Goal: Information Seeking & Learning: Learn about a topic

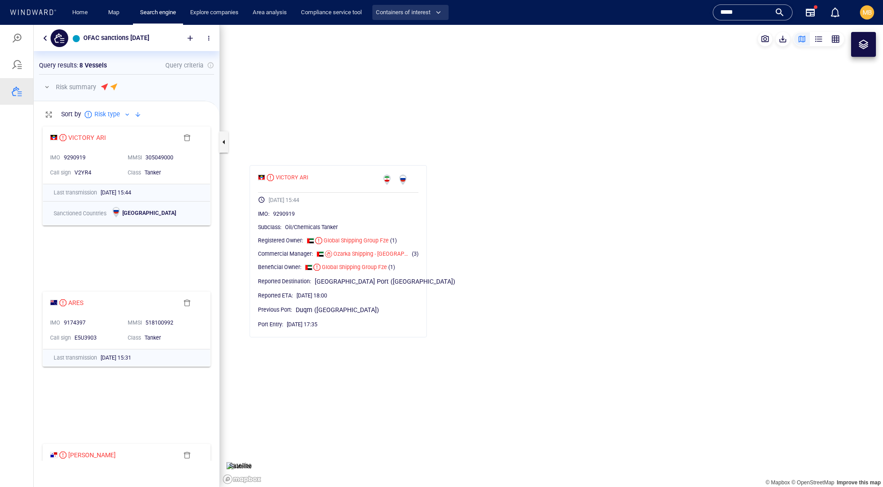
scroll to position [338, 185]
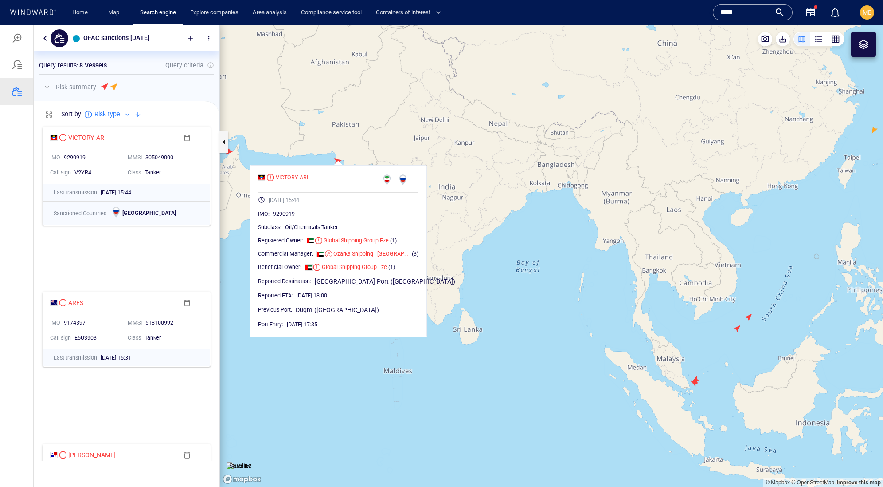
drag, startPoint x: 747, startPoint y: 11, endPoint x: 714, endPoint y: 8, distance: 33.5
click at [721, 8] on input "*****" at bounding box center [746, 12] width 51 height 13
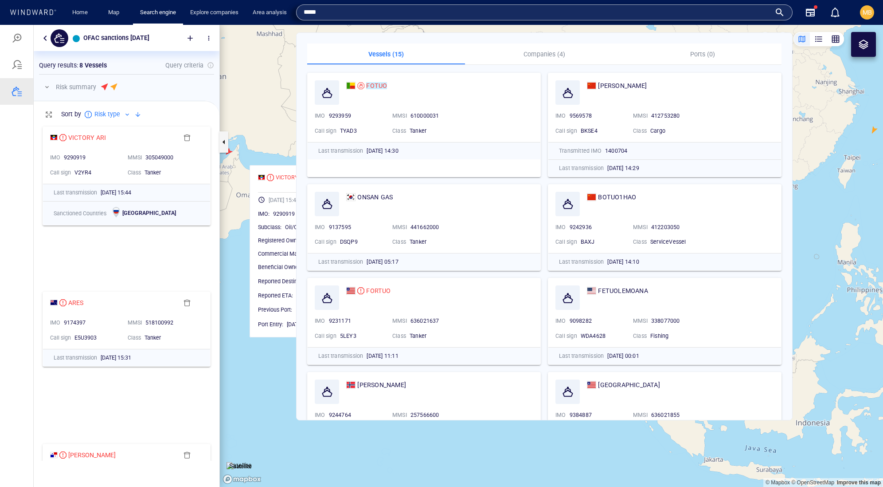
paste input "****"
type input "*********"
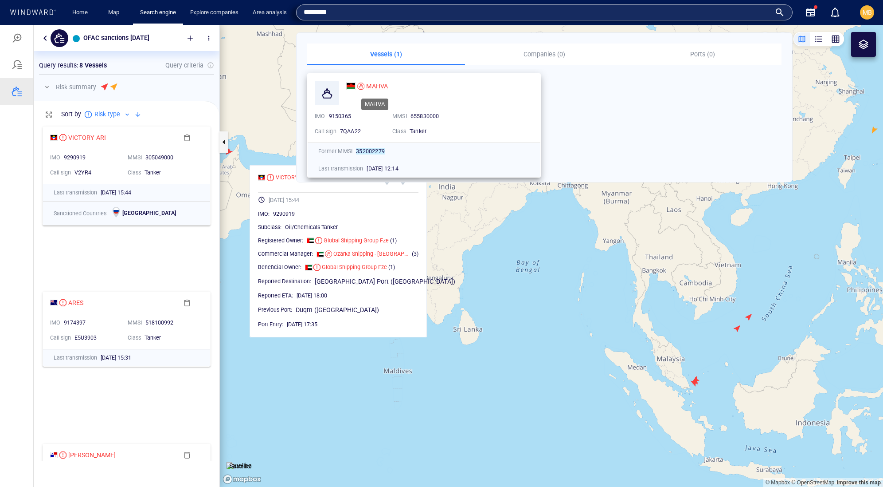
click at [379, 84] on span "MAHVA" at bounding box center [377, 85] width 22 height 7
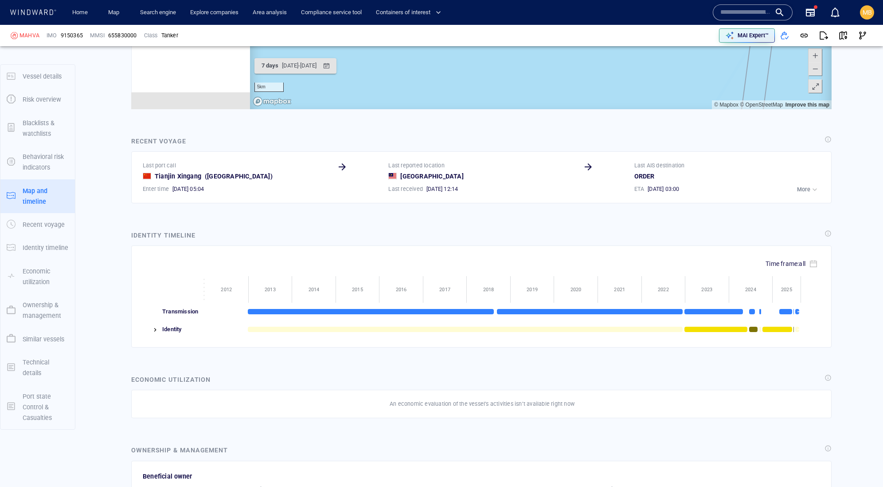
scroll to position [1012, 0]
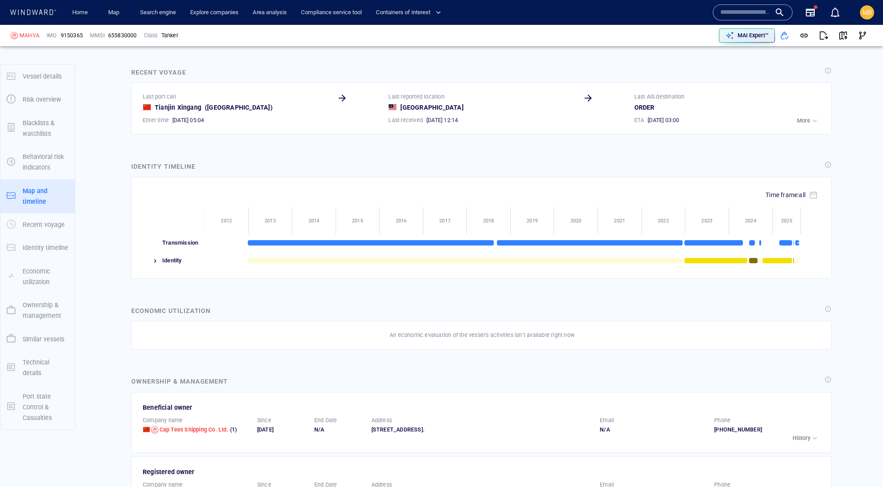
scroll to position [1104, 0]
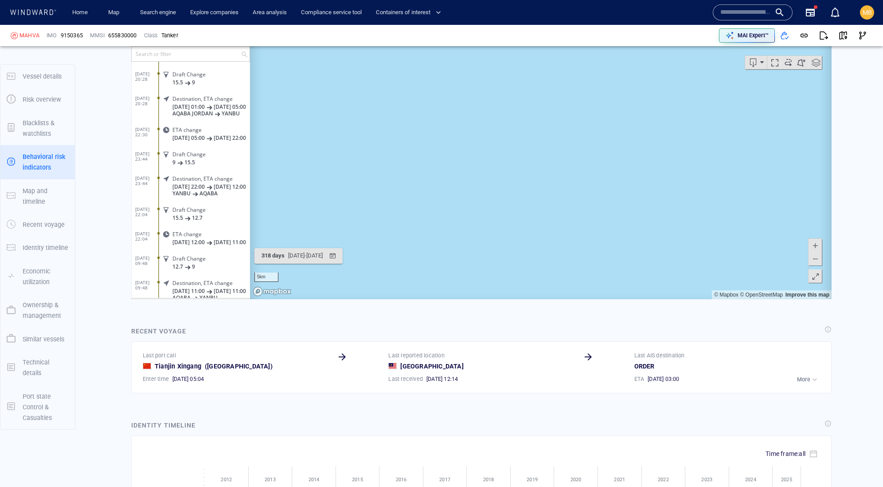
scroll to position [864, 0]
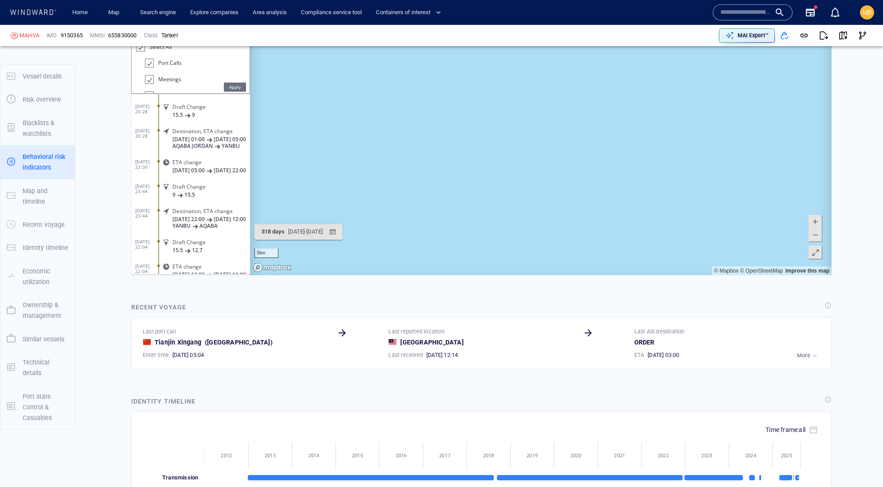
click at [188, 37] on input "text" at bounding box center [186, 30] width 109 height 15
click at [141, 52] on div at bounding box center [140, 47] width 9 height 10
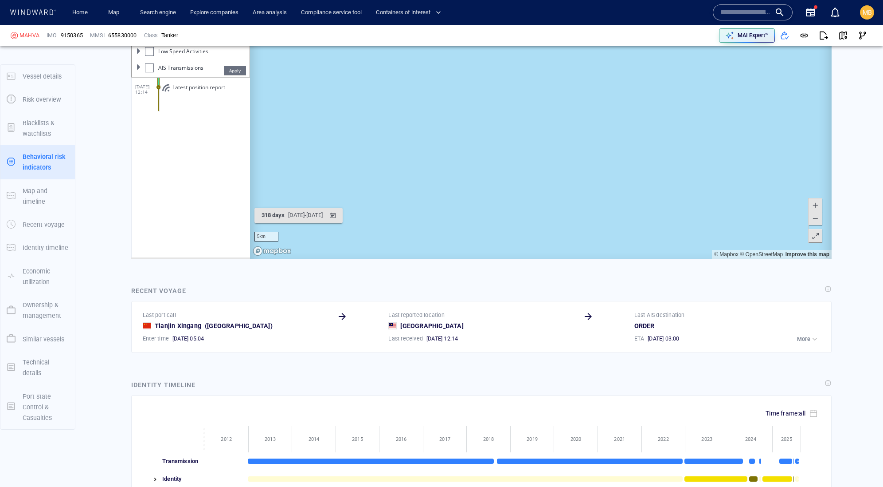
scroll to position [0, 0]
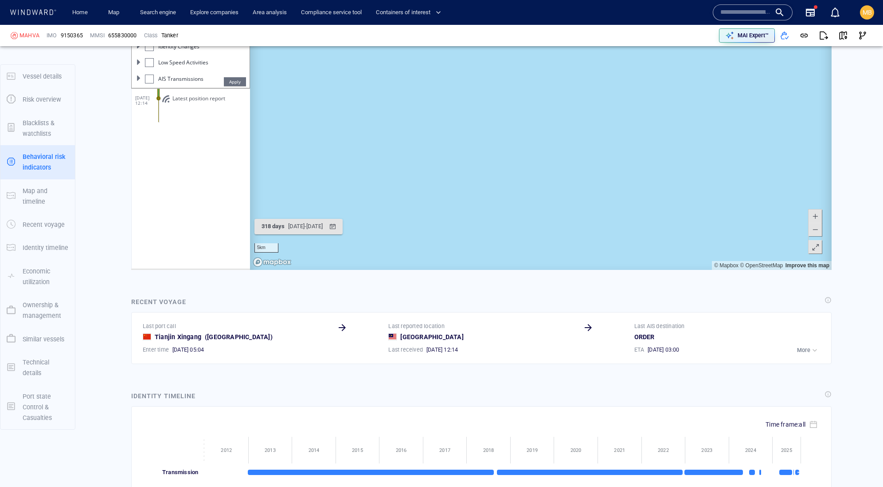
click at [153, 51] on div at bounding box center [149, 46] width 9 height 9
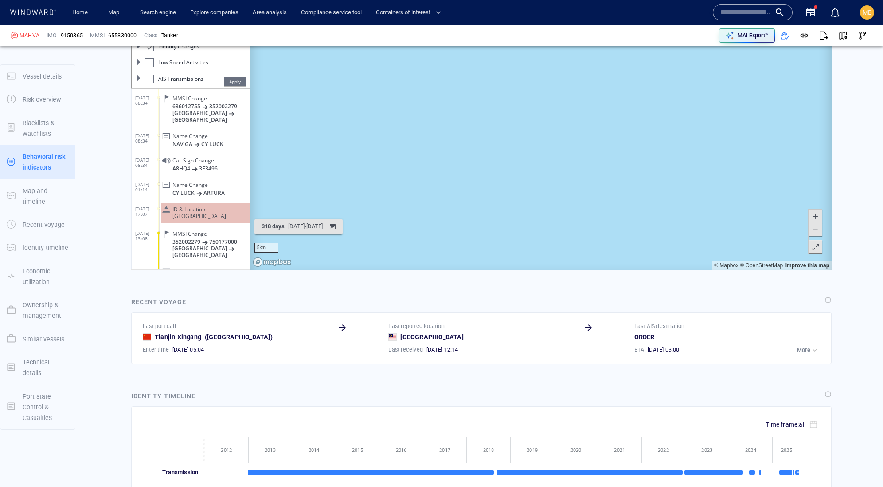
click at [153, 52] on div at bounding box center [149, 47] width 9 height 10
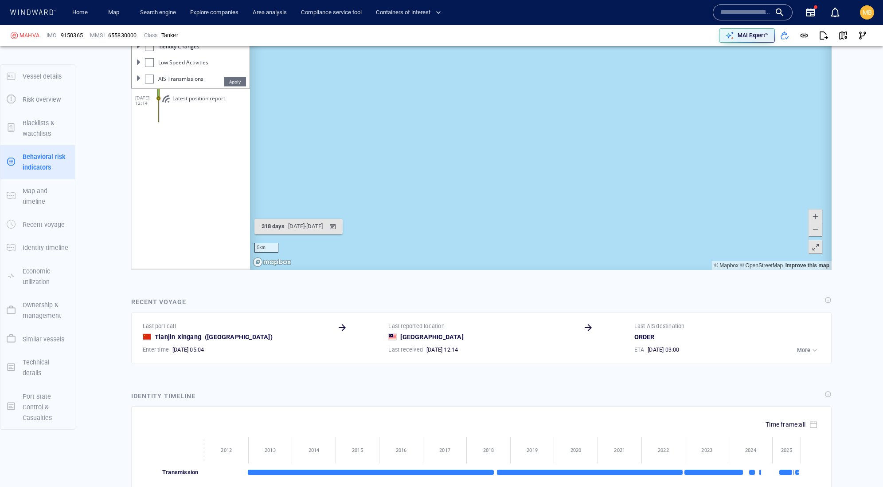
click at [151, 51] on div at bounding box center [149, 46] width 9 height 9
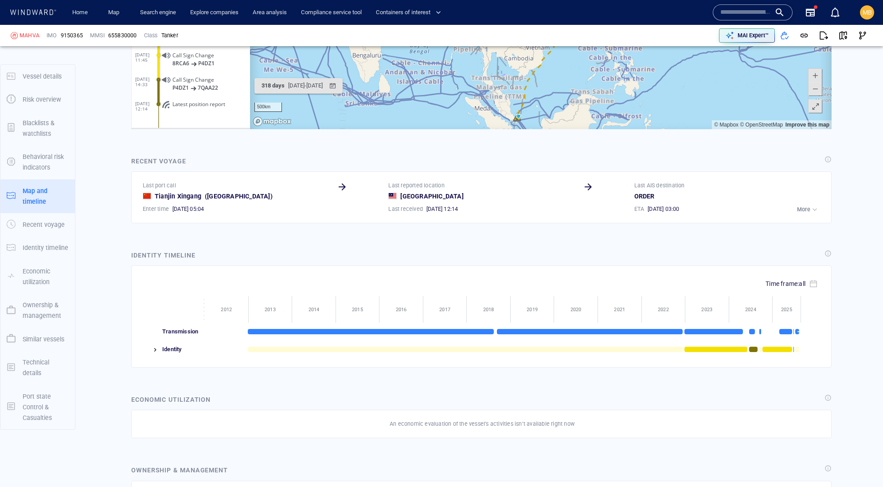
drag, startPoint x: 595, startPoint y: -41, endPoint x: 553, endPoint y: 43, distance: 93.6
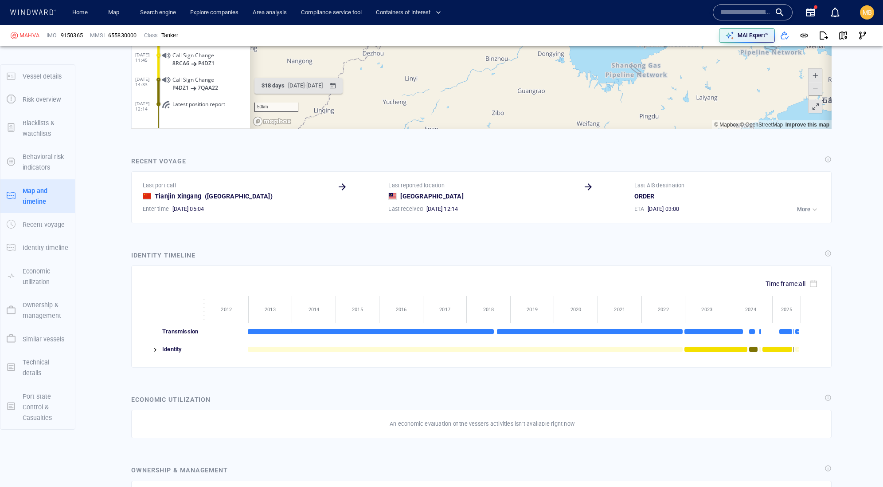
drag, startPoint x: 506, startPoint y: -37, endPoint x: 506, endPoint y: 14, distance: 51.0
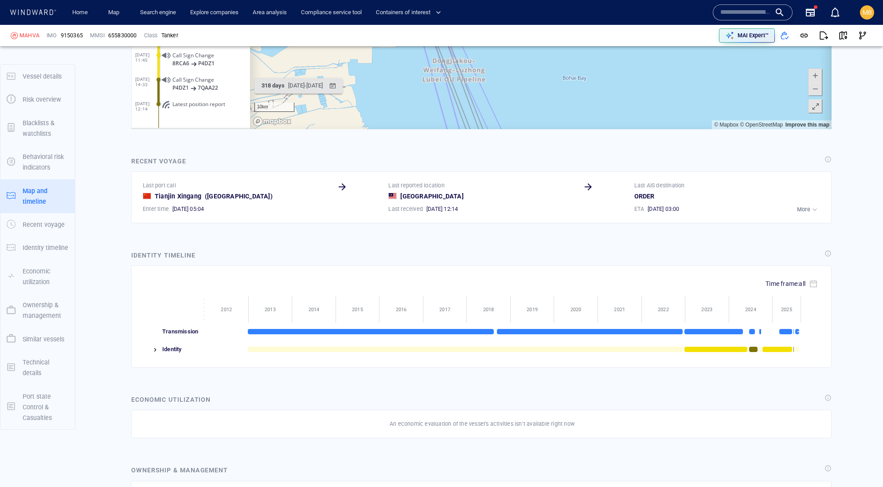
drag, startPoint x: 457, startPoint y: -31, endPoint x: 458, endPoint y: 5, distance: 35.9
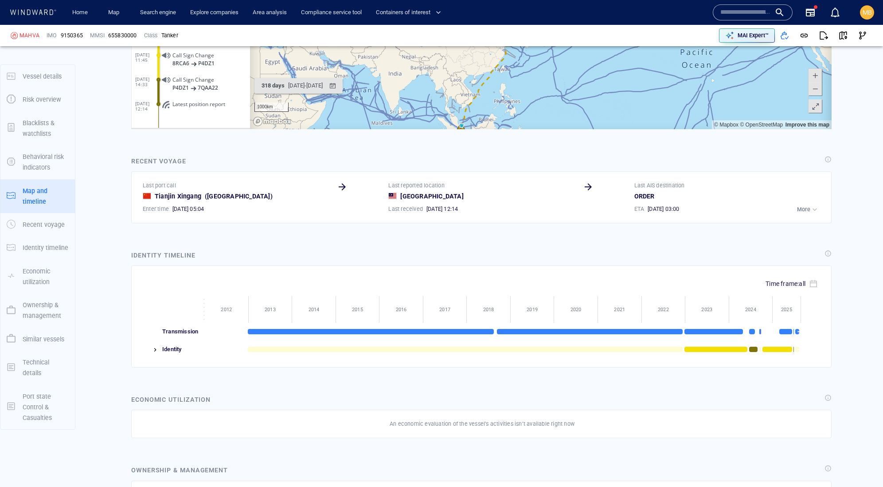
drag, startPoint x: 495, startPoint y: 24, endPoint x: 530, endPoint y: -51, distance: 83.3
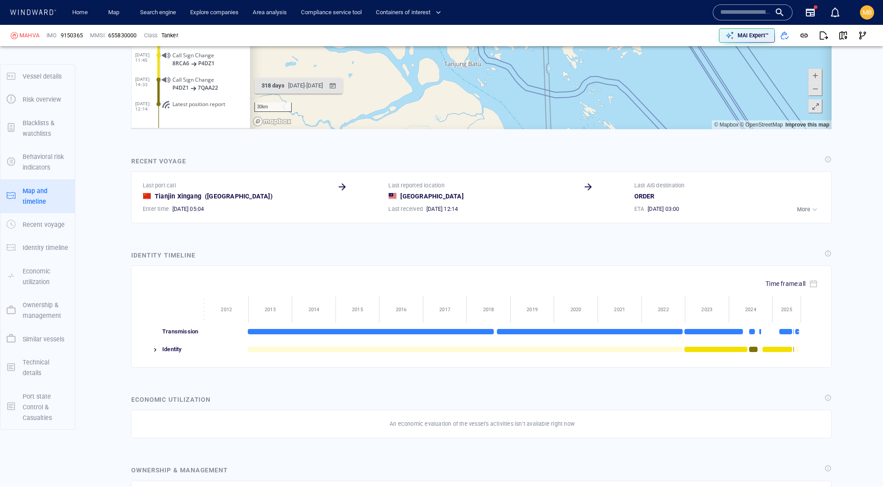
drag, startPoint x: 599, startPoint y: -73, endPoint x: 574, endPoint y: 14, distance: 90.4
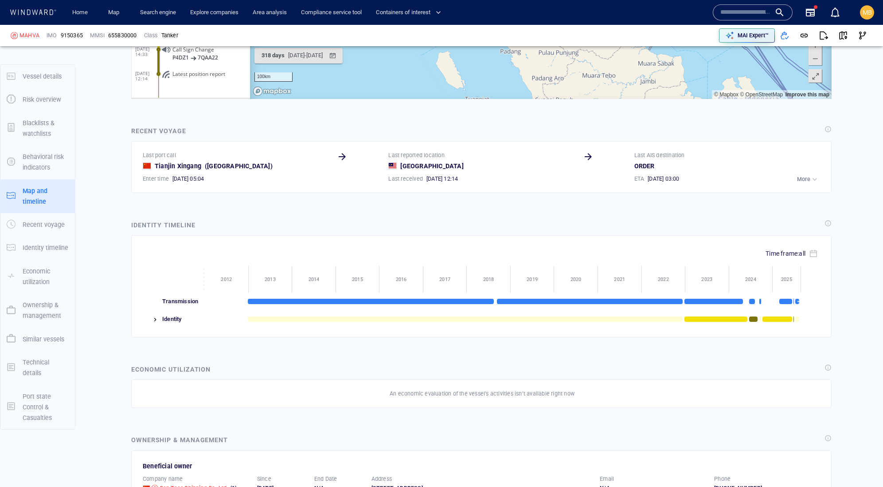
scroll to position [1031, 0]
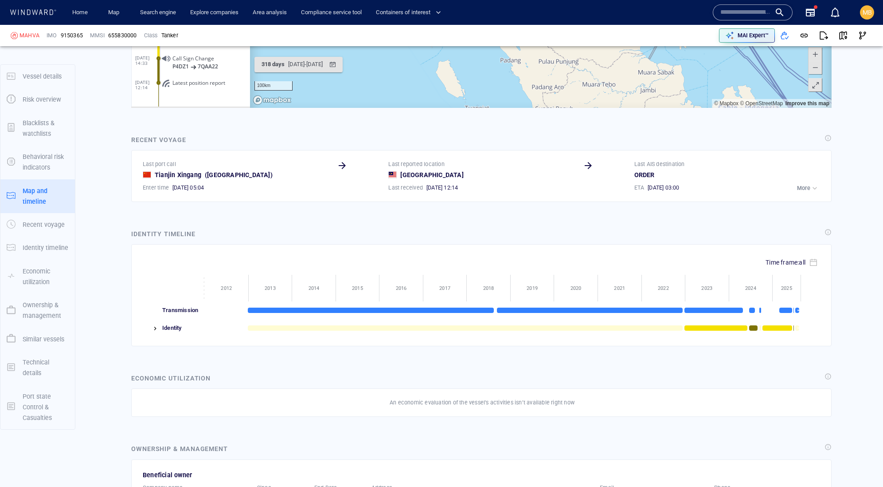
drag, startPoint x: 660, startPoint y: -10, endPoint x: 607, endPoint y: 22, distance: 61.7
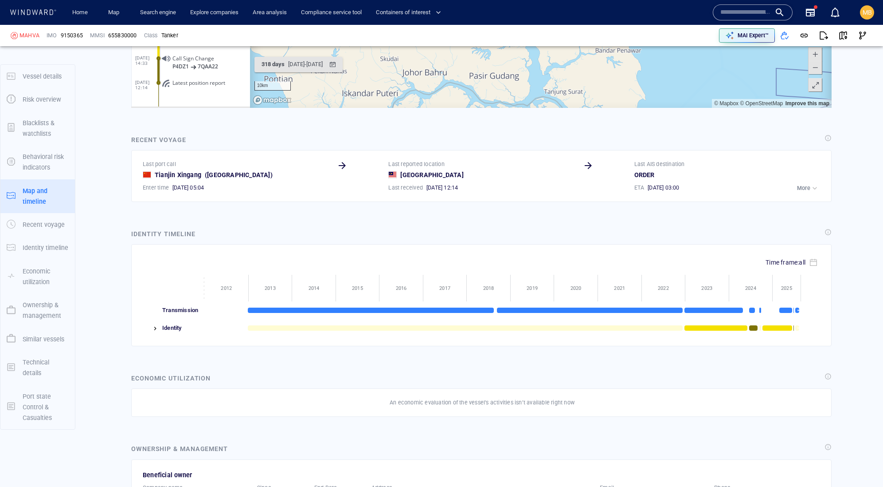
drag, startPoint x: 667, startPoint y: -12, endPoint x: 619, endPoint y: 31, distance: 64.4
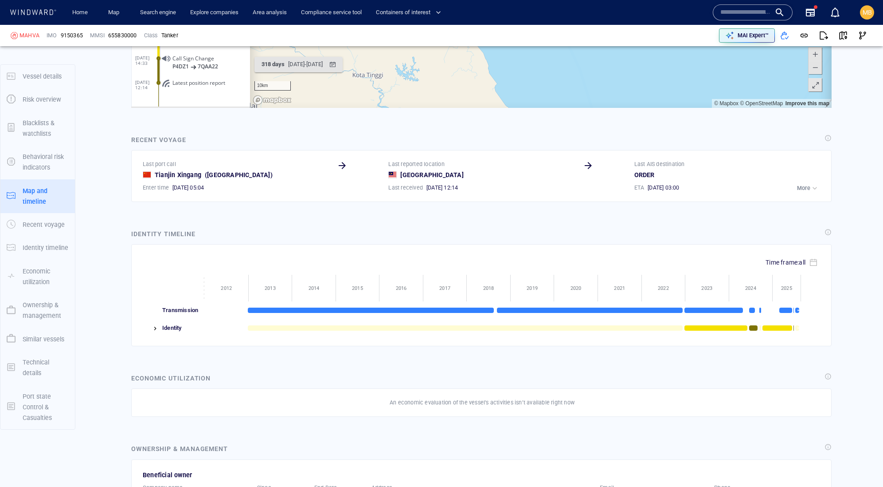
drag, startPoint x: 722, startPoint y: -76, endPoint x: 670, endPoint y: -38, distance: 65.1
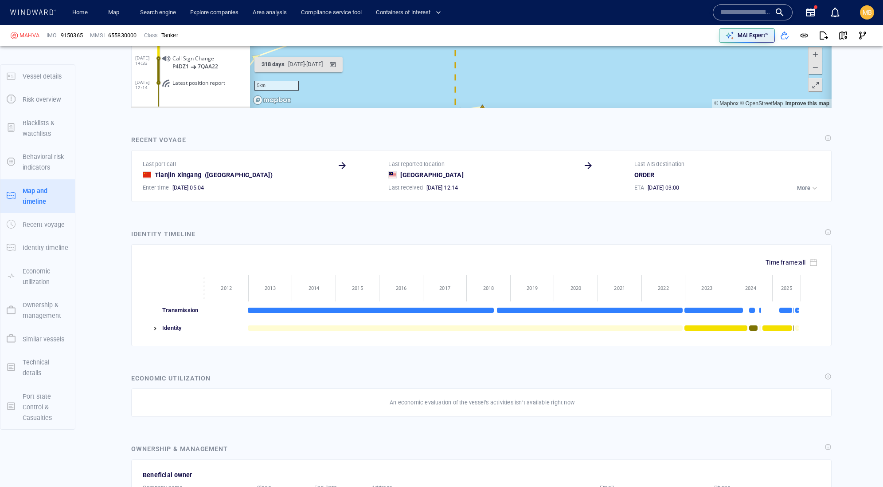
drag, startPoint x: 722, startPoint y: -80, endPoint x: 708, endPoint y: -25, distance: 56.7
drag, startPoint x: 667, startPoint y: -91, endPoint x: 657, endPoint y: 55, distance: 146.3
drag, startPoint x: 639, startPoint y: 30, endPoint x: 671, endPoint y: -46, distance: 82.1
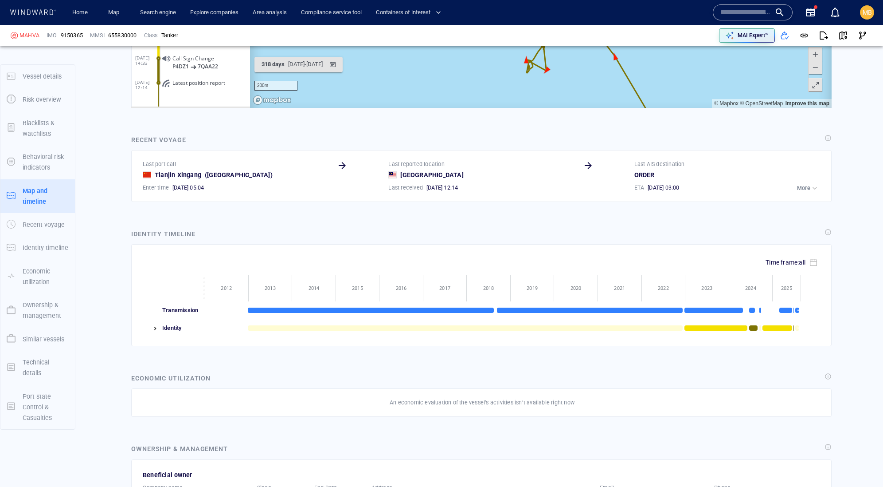
drag, startPoint x: 762, startPoint y: -25, endPoint x: 628, endPoint y: -64, distance: 139.0
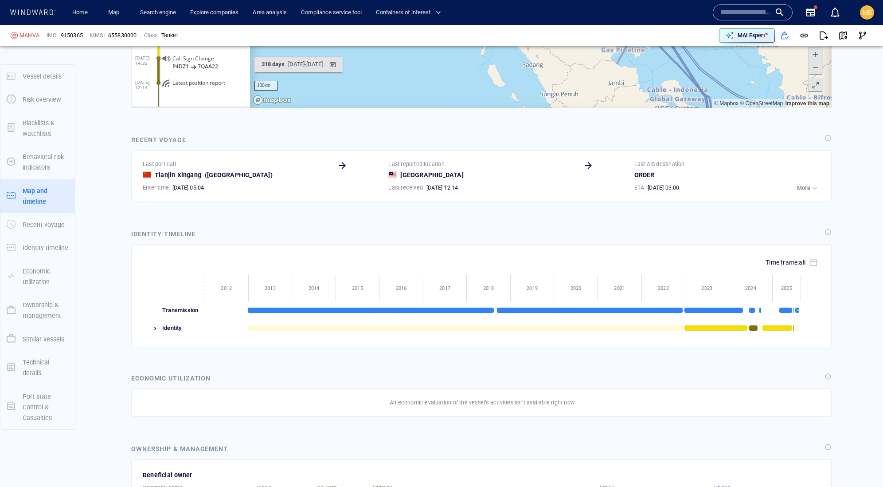
scroll to position [725, 0]
